Goal: Task Accomplishment & Management: Manage account settings

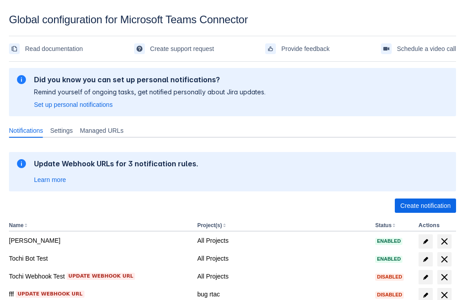
click at [425, 206] on span "Create notification" at bounding box center [425, 206] width 51 height 14
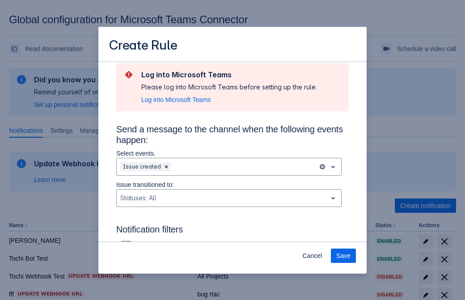
type input "RuleName-595752New Rule (41)"
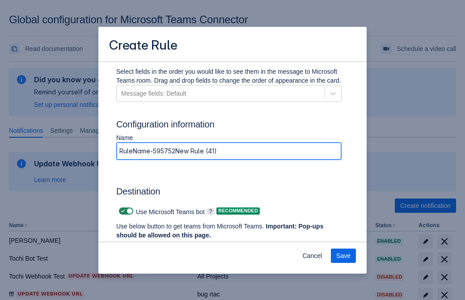
scroll to position [687, 0]
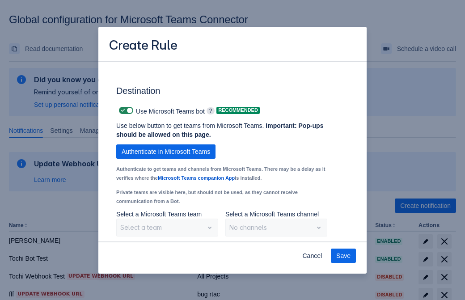
click at [166, 152] on span "Authenticate in Microsoft Teams" at bounding box center [166, 152] width 89 height 14
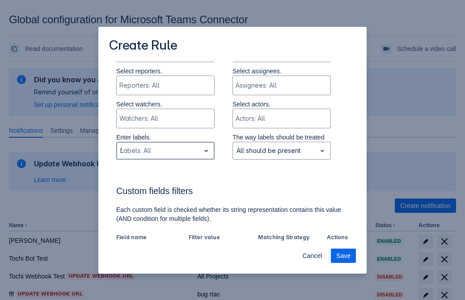
type input "595752_label"
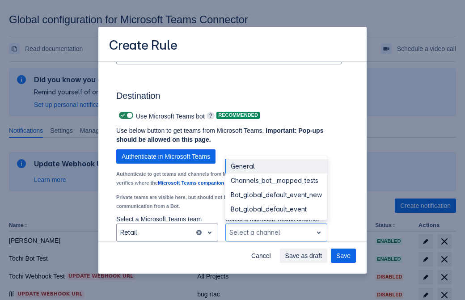
click at [276, 209] on div "Bot_global_default_event" at bounding box center [276, 209] width 102 height 14
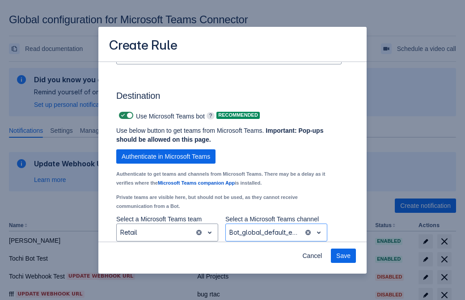
click at [344, 256] on span "Save" at bounding box center [343, 256] width 14 height 14
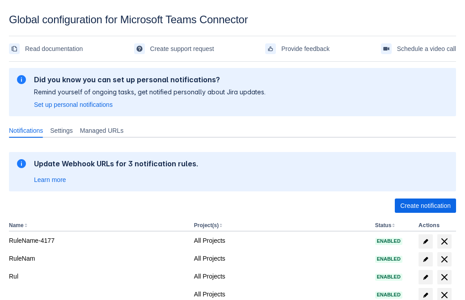
scroll to position [185, 0]
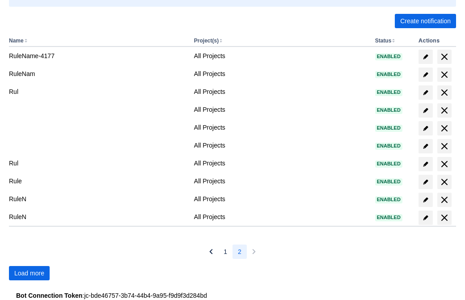
click at [29, 273] on span "Load more" at bounding box center [29, 273] width 30 height 14
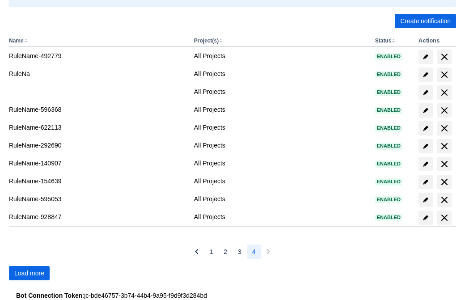
click at [29, 273] on span "Load more" at bounding box center [29, 273] width 30 height 14
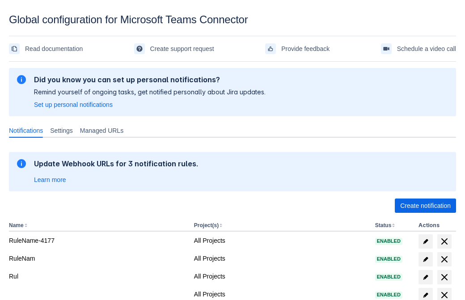
scroll to position [185, 0]
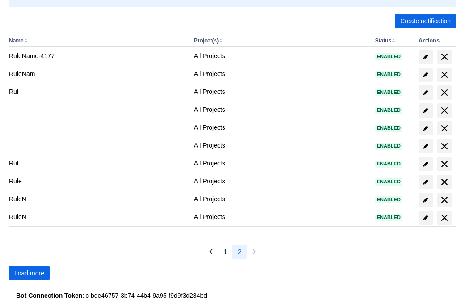
click at [29, 273] on span "Load more" at bounding box center [29, 273] width 30 height 14
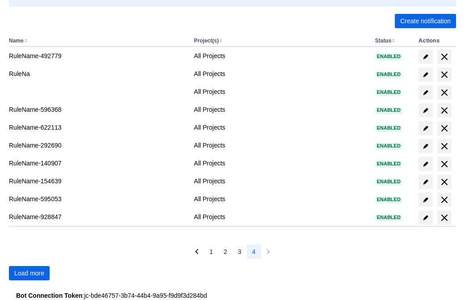
click at [29, 273] on span "Load more" at bounding box center [29, 273] width 30 height 14
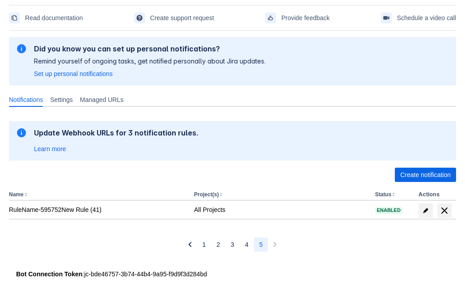
click at [444, 211] on span "delete" at bounding box center [444, 210] width 11 height 11
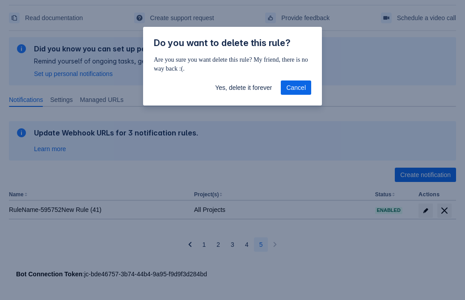
click at [243, 88] on span "Yes, delete it forever" at bounding box center [243, 88] width 57 height 14
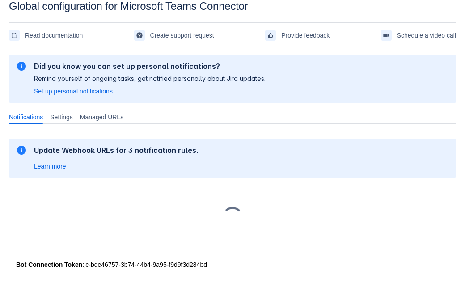
scroll to position [13, 0]
